Goal: Find contact information: Obtain details needed to contact an individual or organization

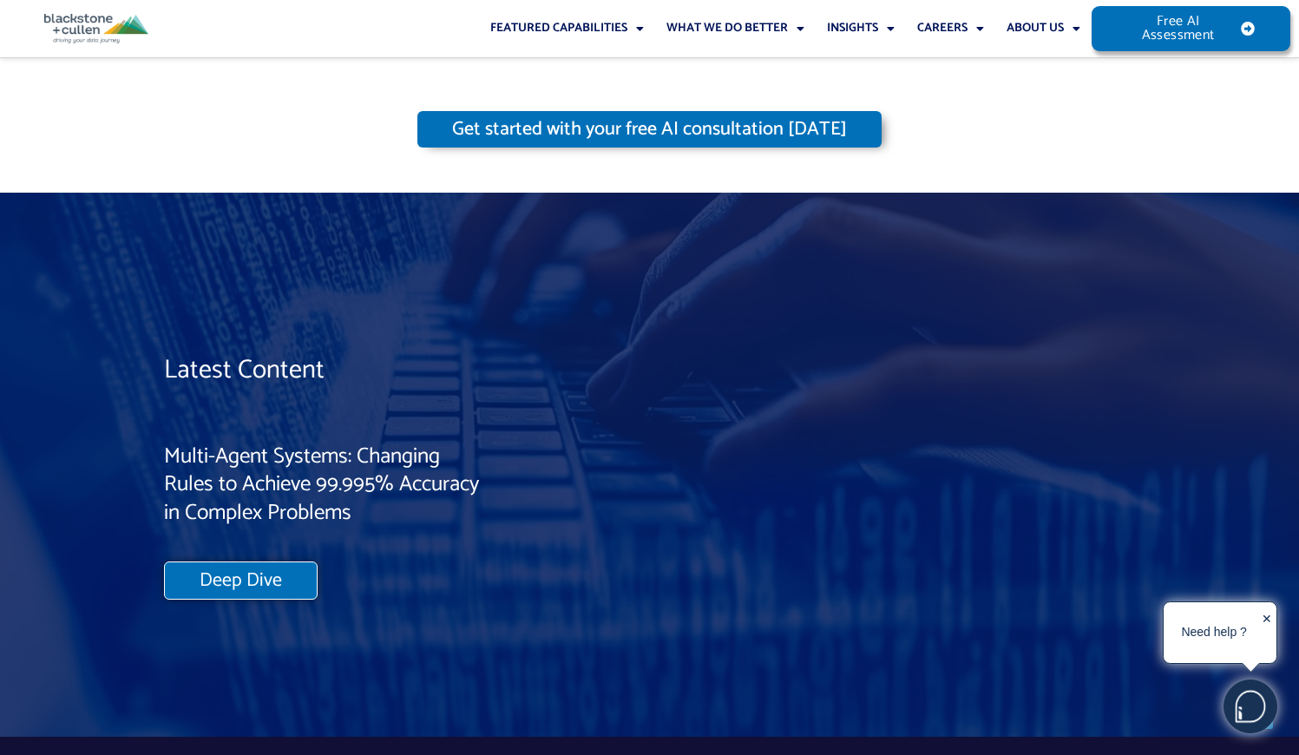
scroll to position [14762, 0]
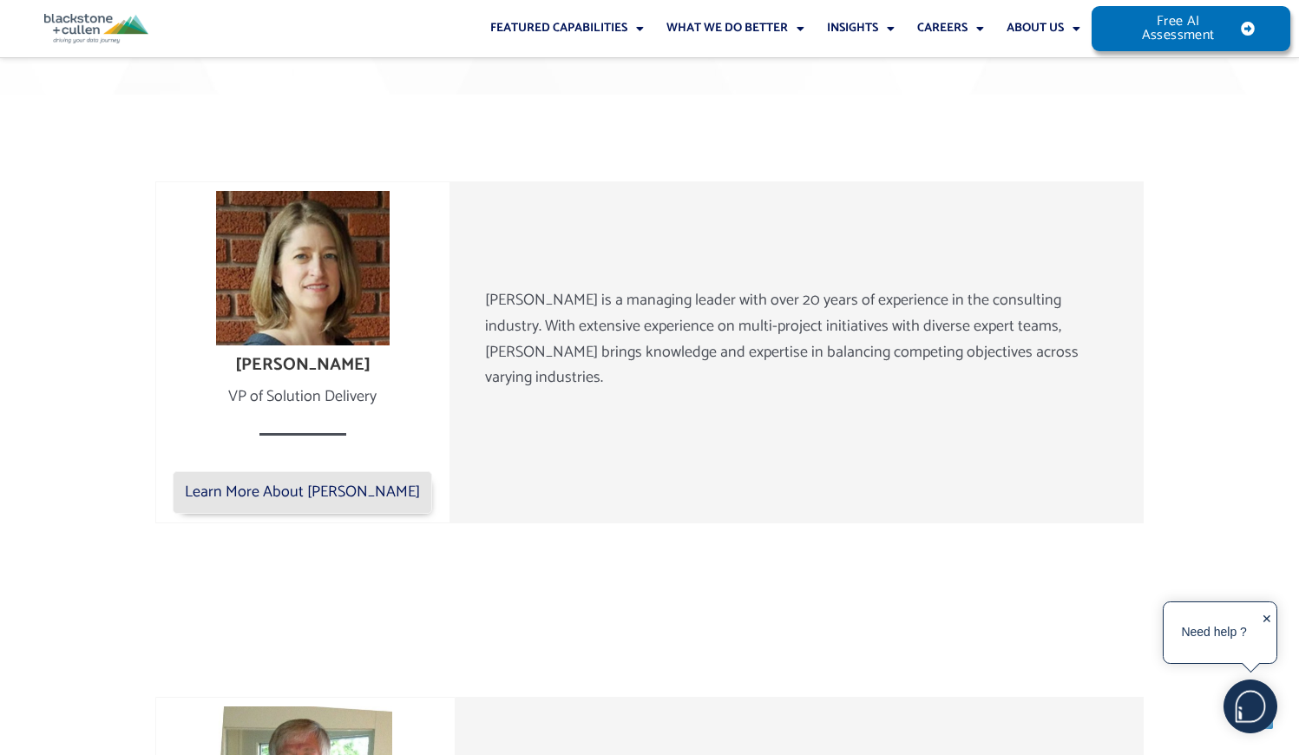
scroll to position [2915, 0]
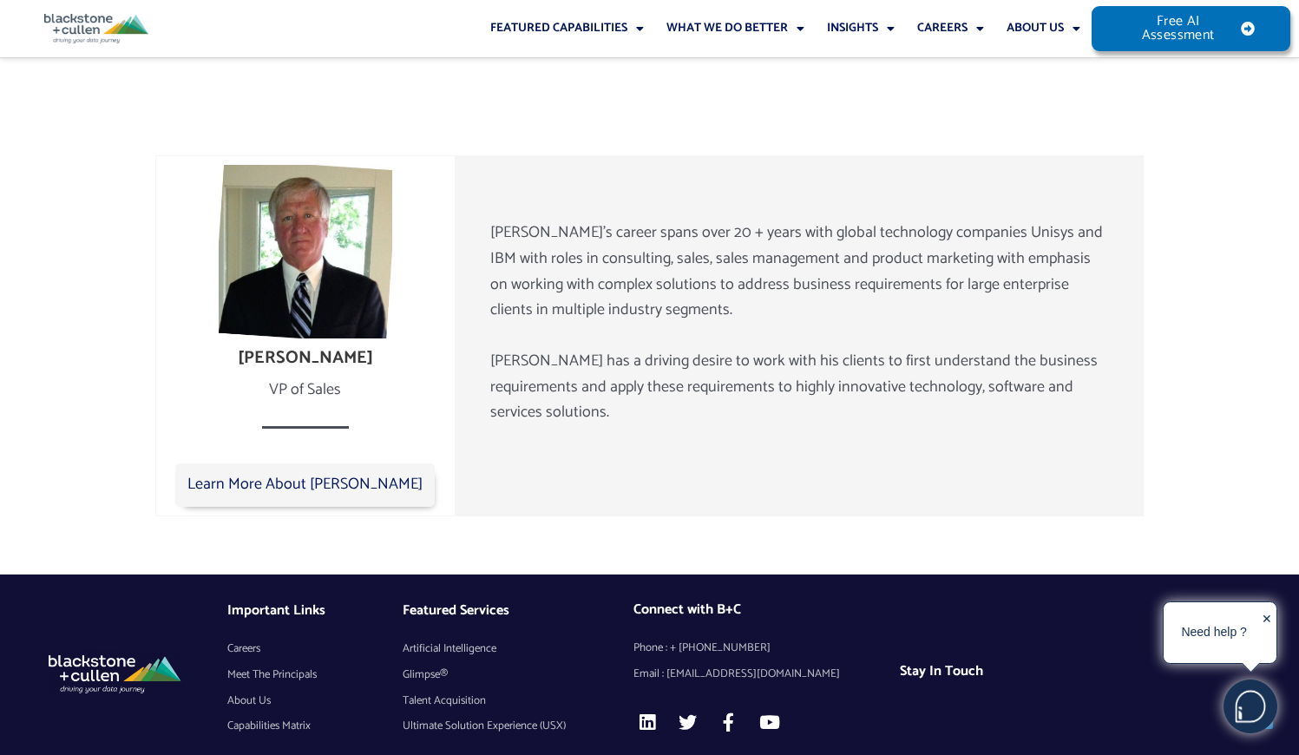
click at [252, 636] on span "Careers" at bounding box center [243, 649] width 33 height 26
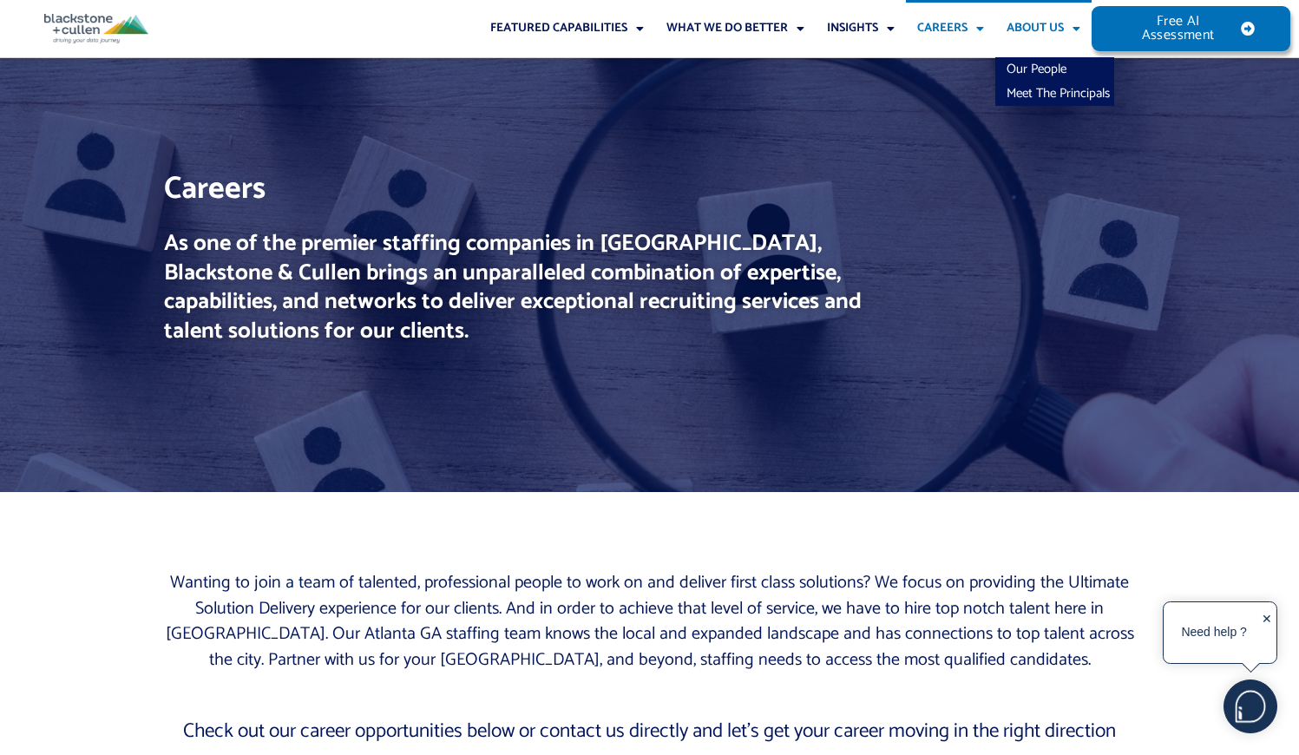
click at [1043, 29] on link "About Us" at bounding box center [1043, 28] width 96 height 57
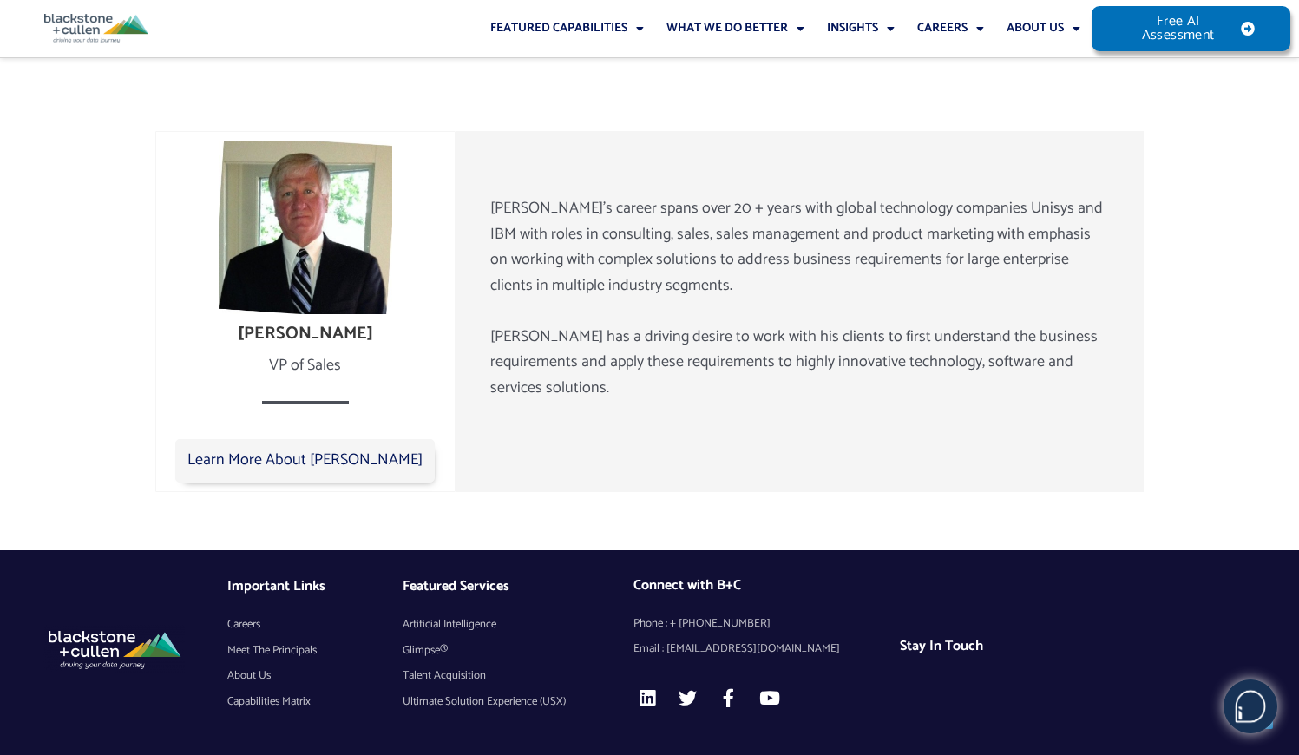
scroll to position [2800, 0]
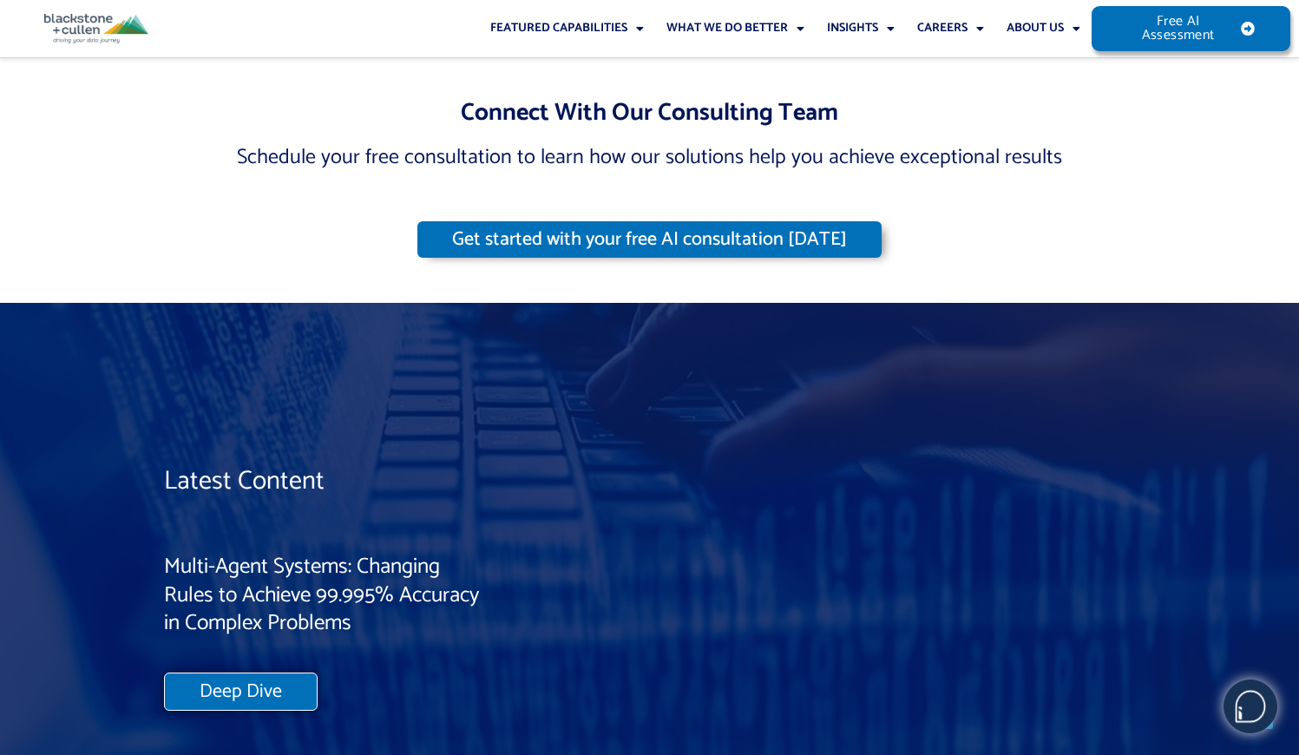
scroll to position [14762, 0]
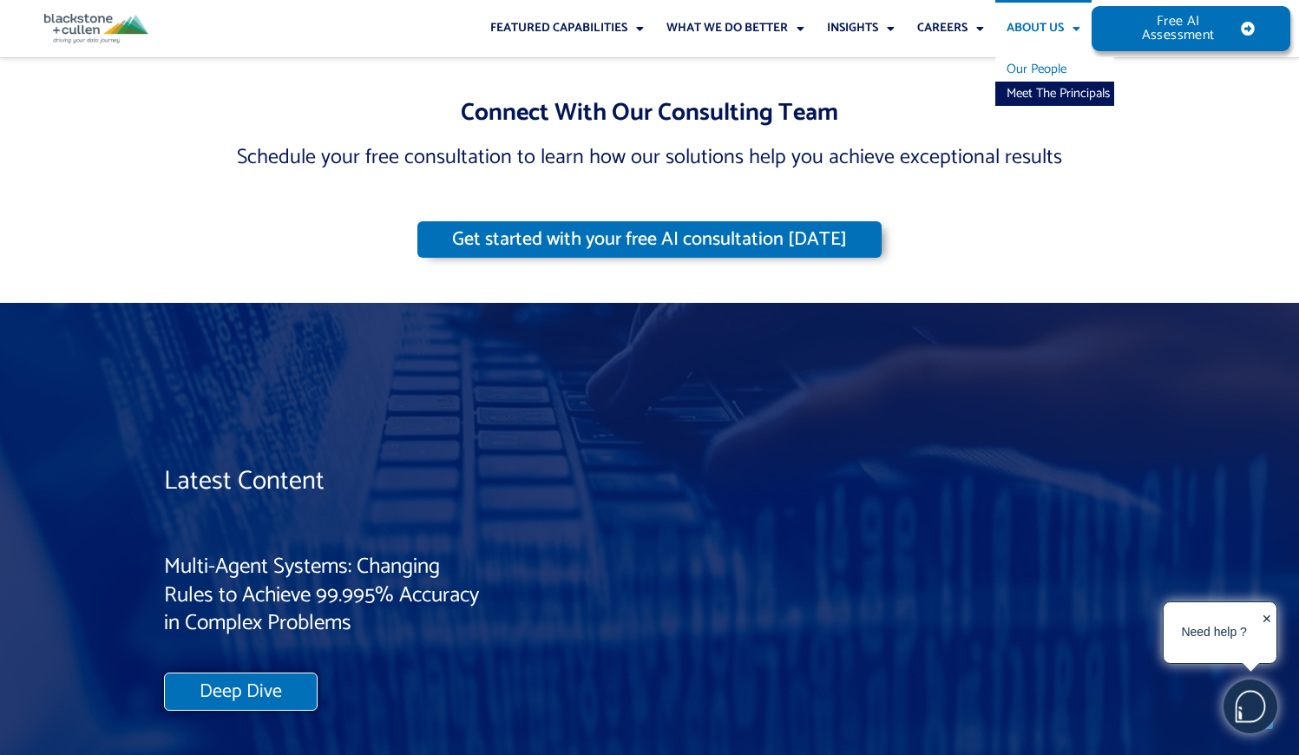
click at [1043, 69] on link "Our People" at bounding box center [1054, 69] width 119 height 24
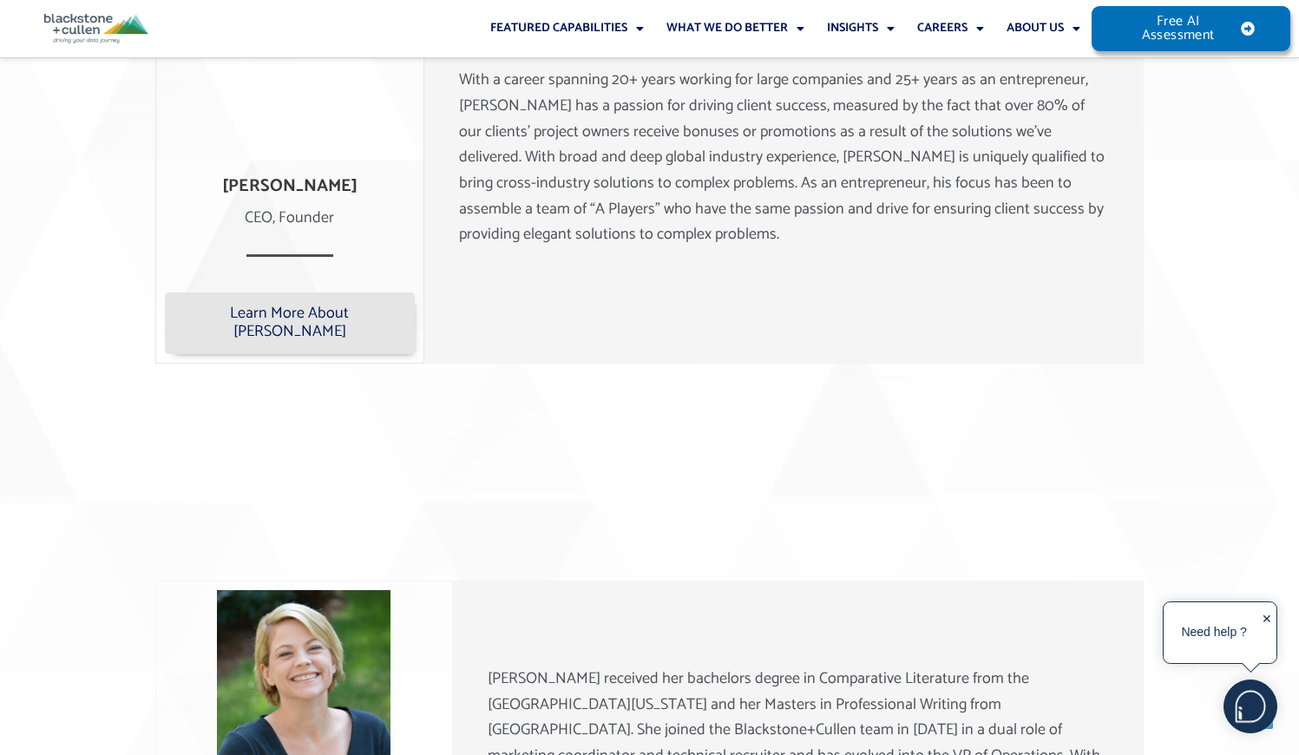
scroll to position [1350, 0]
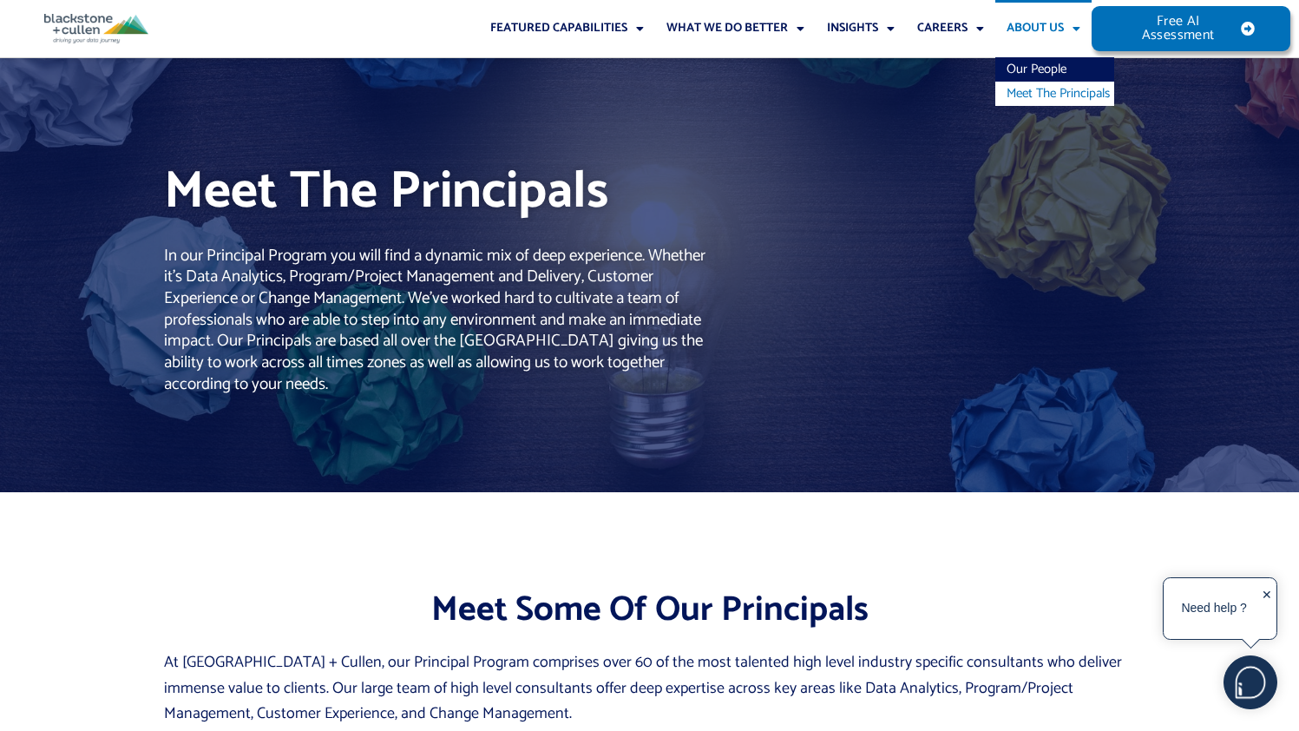
click at [1038, 27] on link "About Us" at bounding box center [1043, 28] width 96 height 57
click at [1076, 28] on span "Menu" at bounding box center [1072, 28] width 16 height 29
click at [1043, 69] on link "Our People" at bounding box center [1054, 69] width 119 height 24
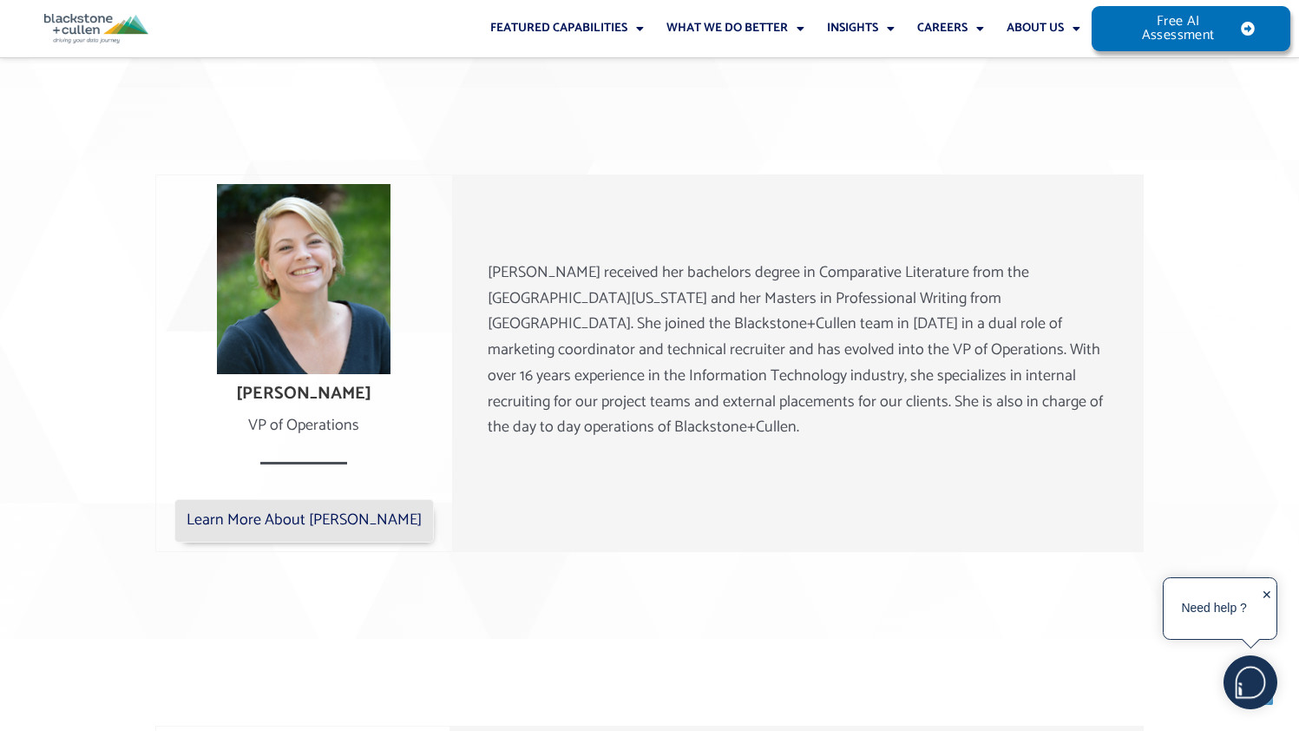
scroll to position [1238, 0]
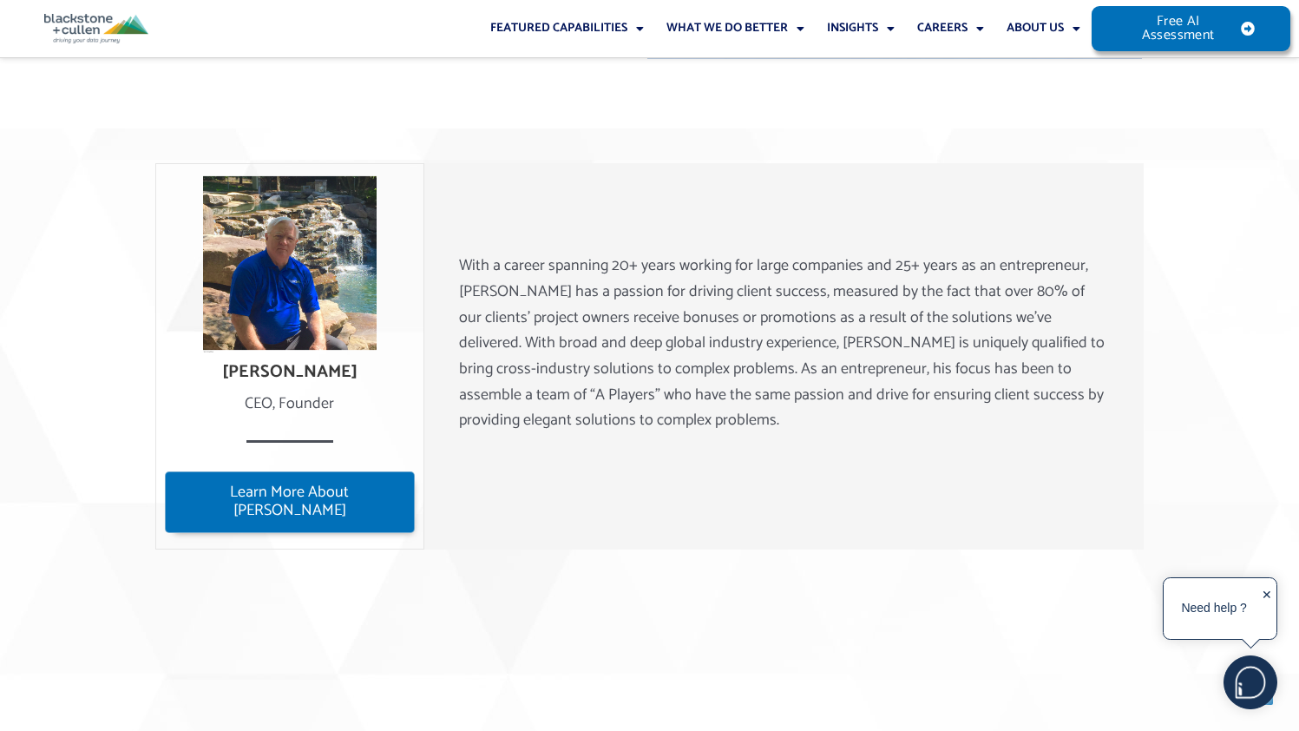
click at [305, 501] on span "Learn More About Lee" at bounding box center [290, 501] width 226 height 37
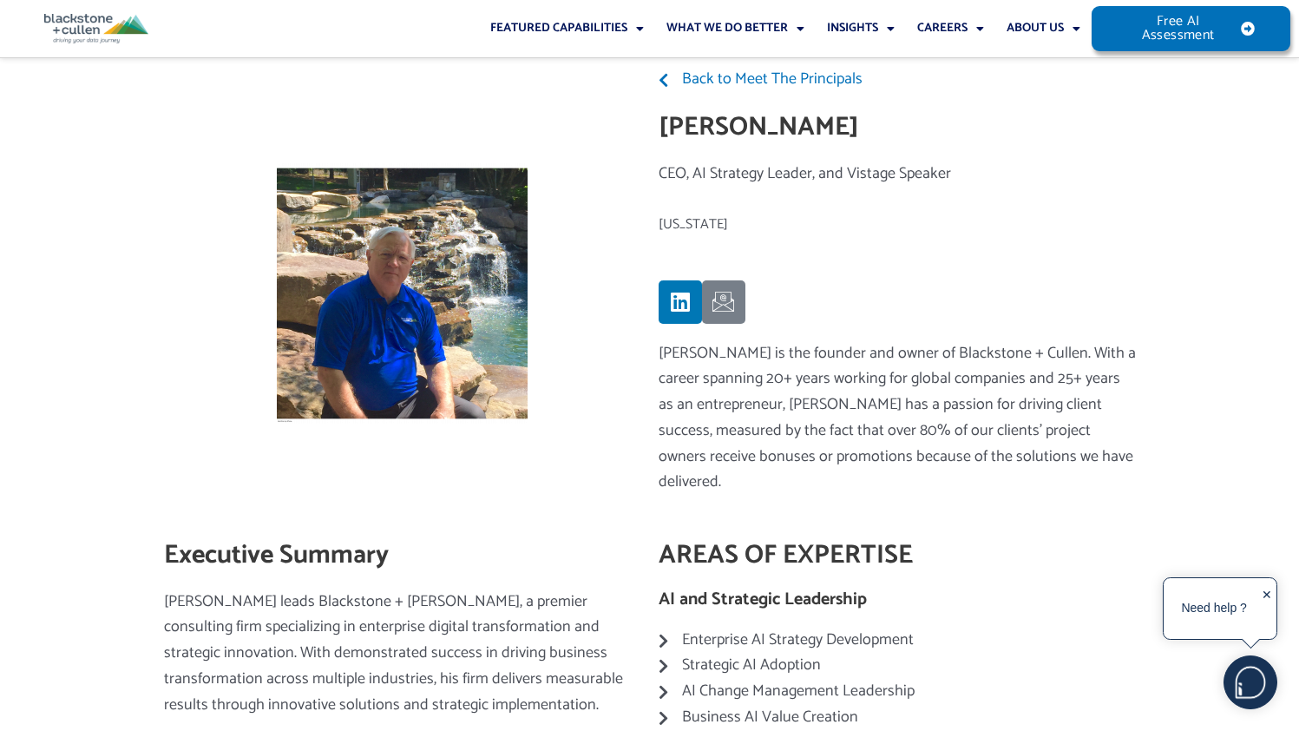
click at [723, 308] on icon at bounding box center [723, 302] width 23 height 23
click at [681, 303] on icon at bounding box center [680, 302] width 22 height 22
